Goal: Information Seeking & Learning: Learn about a topic

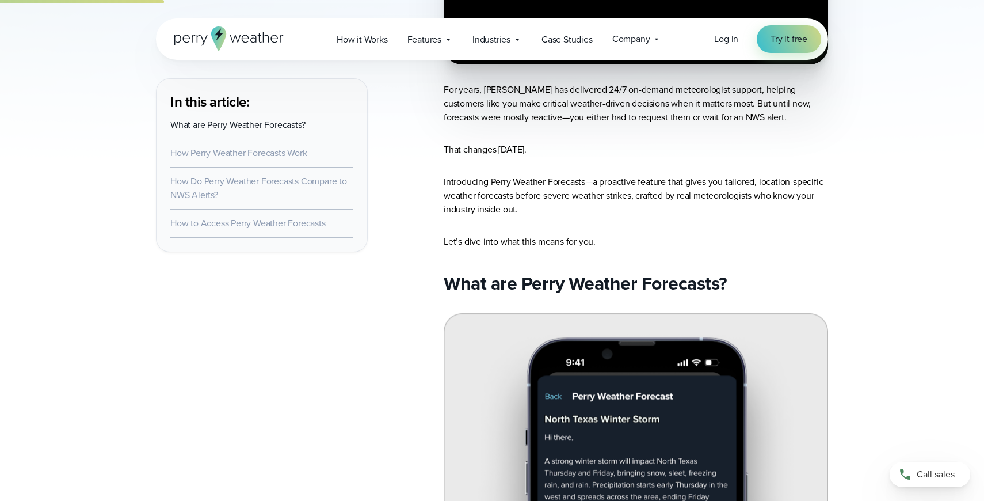
scroll to position [633, 0]
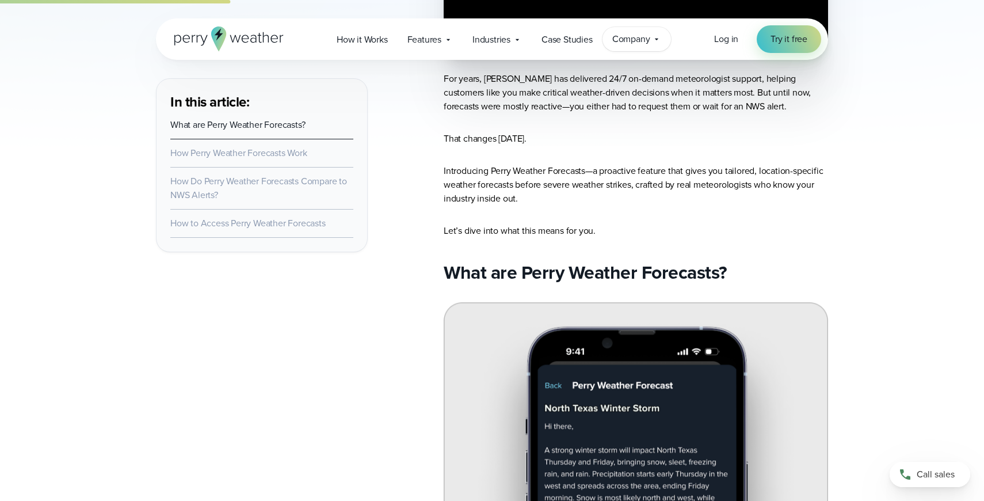
click at [642, 37] on span "Company" at bounding box center [631, 39] width 38 height 14
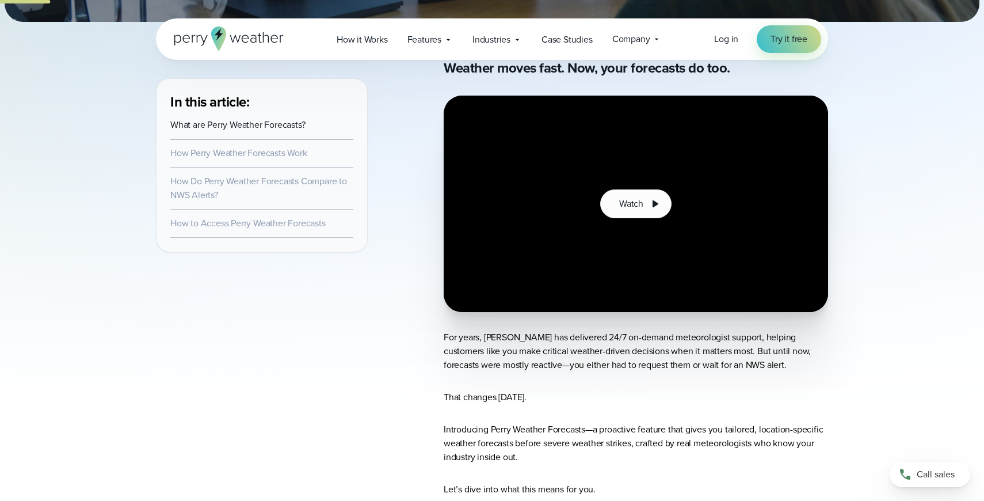
scroll to position [371, 0]
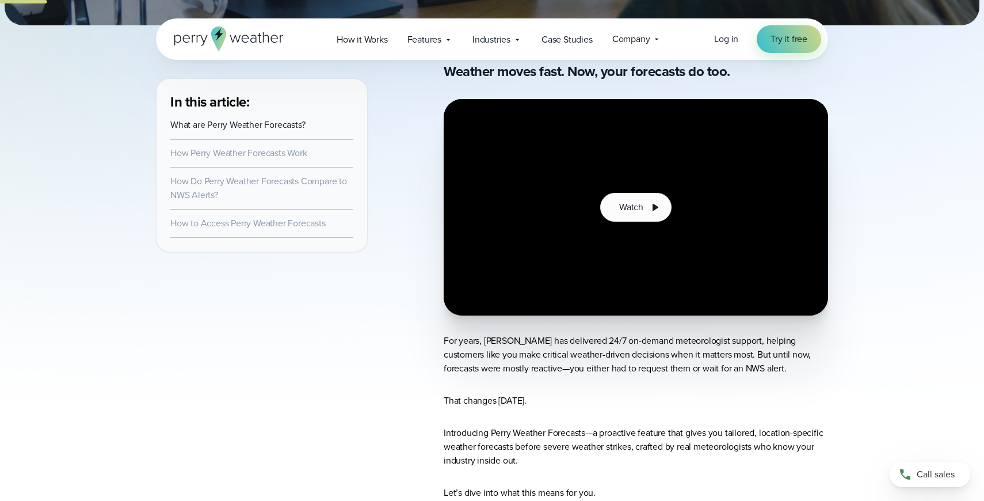
click at [745, 180] on div at bounding box center [636, 207] width 384 height 216
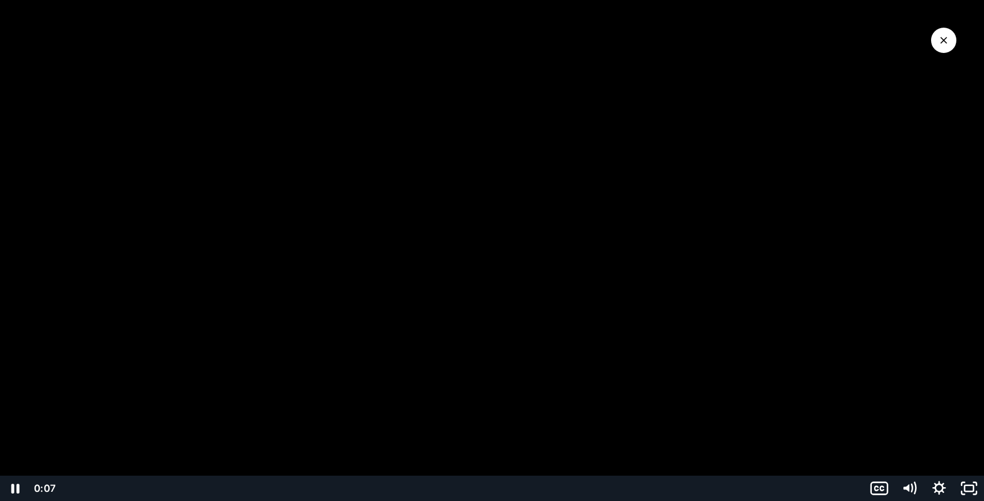
click at [943, 42] on icon "Close Video" at bounding box center [944, 41] width 12 height 12
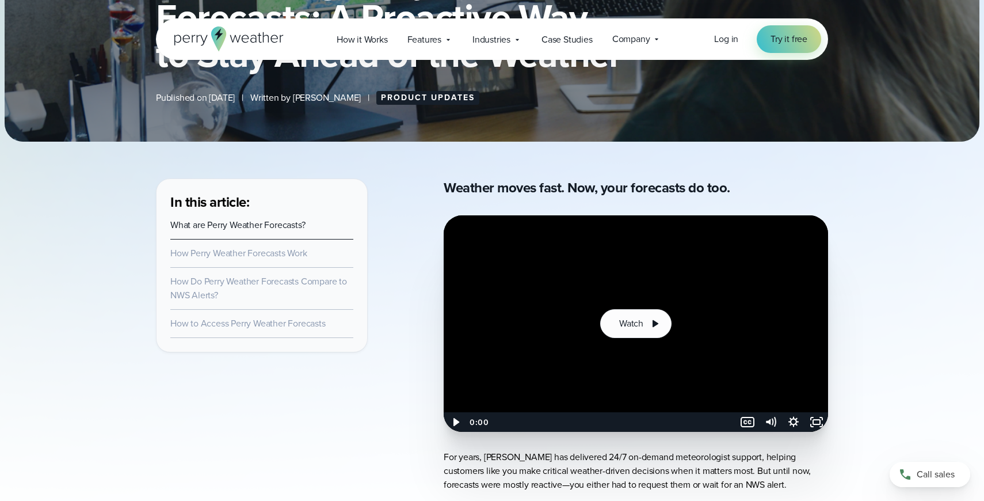
scroll to position [0, 0]
